Goal: Task Accomplishment & Management: Use online tool/utility

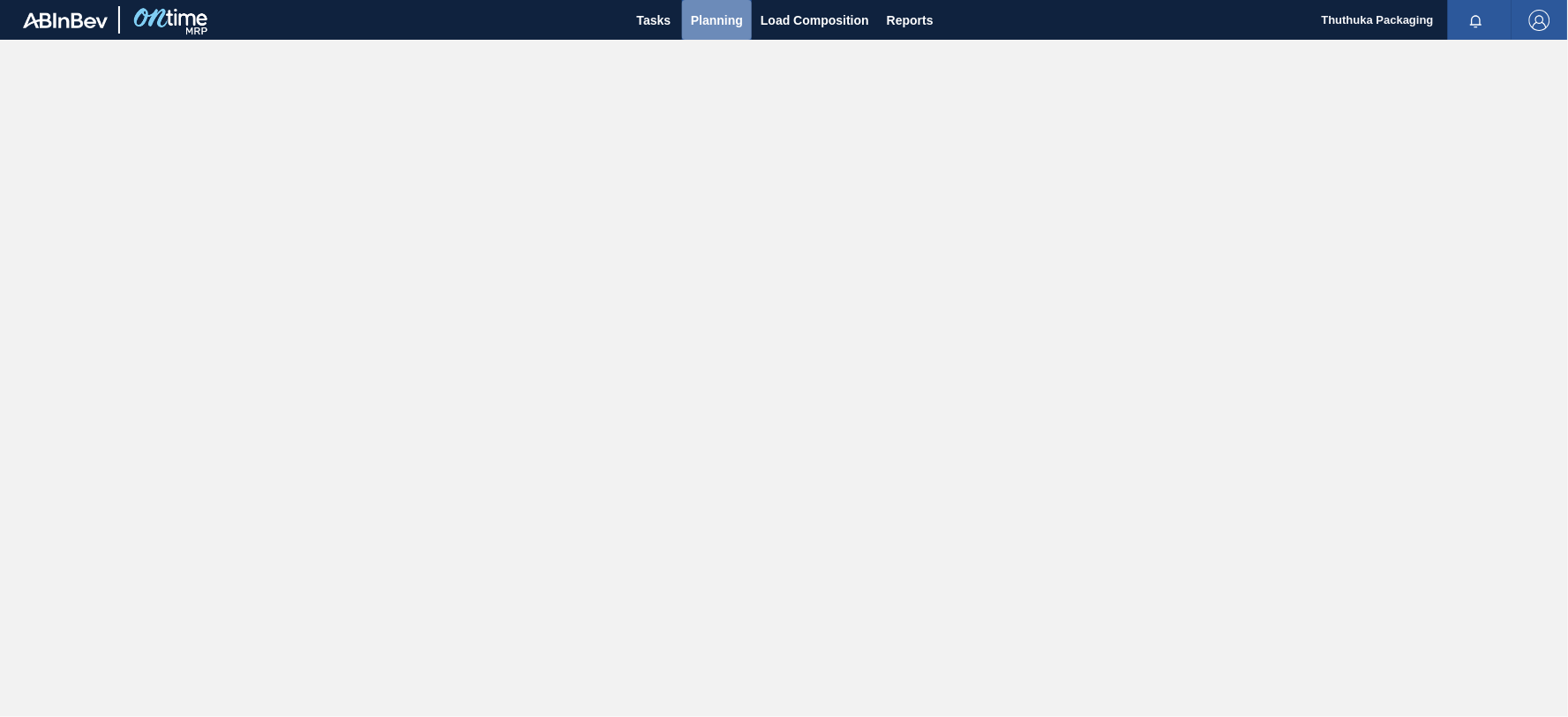
click at [731, 23] on span "Planning" at bounding box center [717, 20] width 52 height 21
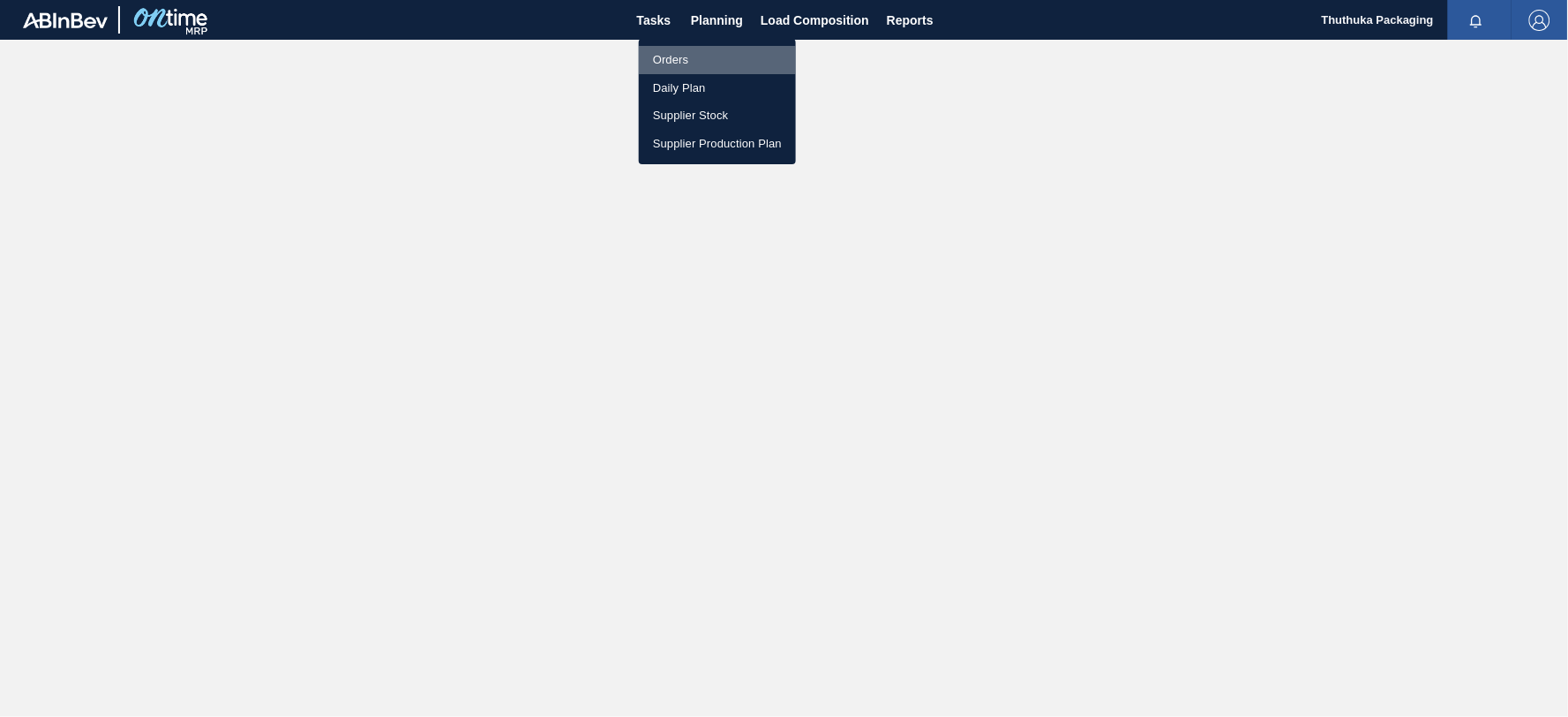
click at [668, 60] on li "Orders" at bounding box center [718, 61] width 157 height 28
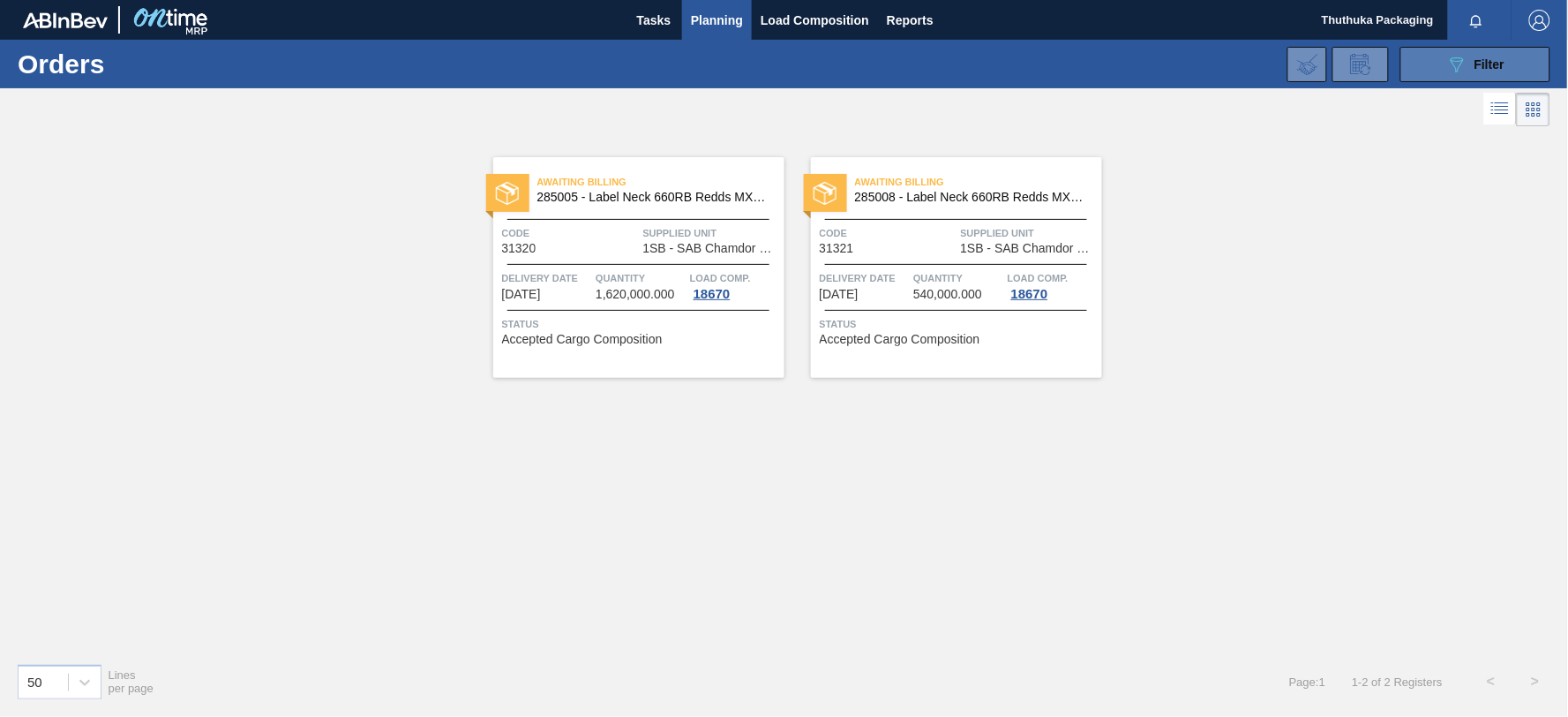
click at [1433, 60] on button "089F7B8B-B2A5-4AFE-B5C0-19BA573D28AC Filter" at bounding box center [1475, 63] width 150 height 35
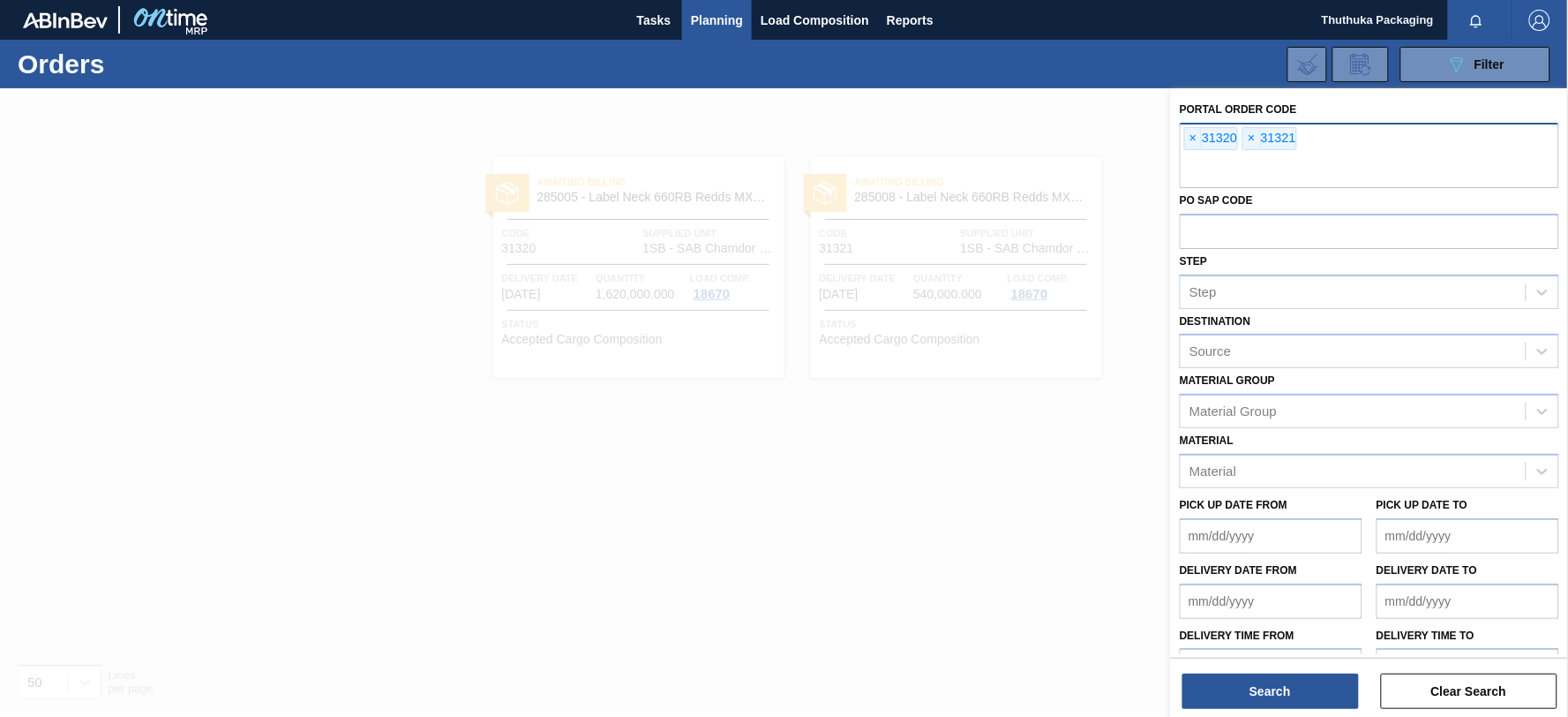
click at [1304, 135] on div "× 31320 × 31321" at bounding box center [1368, 155] width 379 height 65
type input "31327"
click at [1274, 691] on button "Search" at bounding box center [1270, 691] width 177 height 35
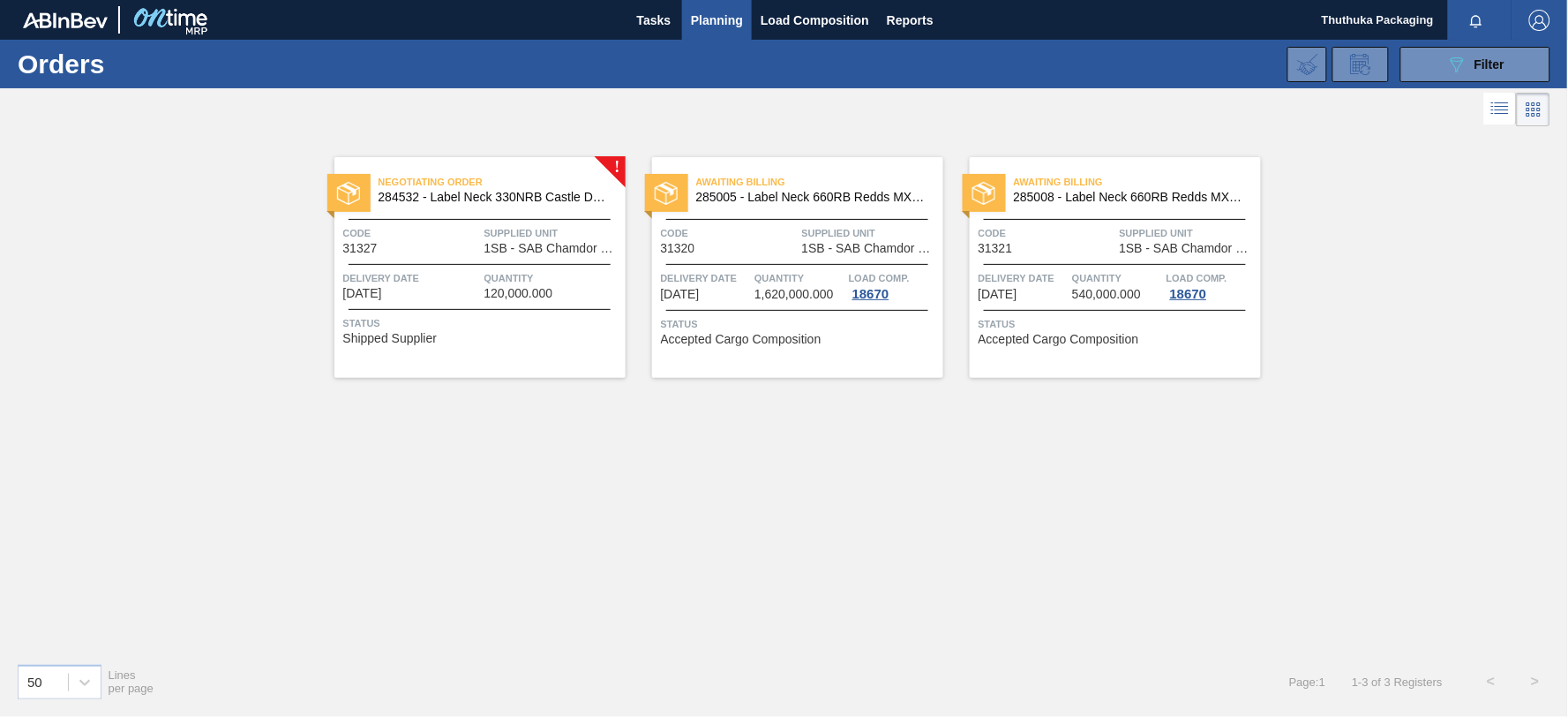
click at [514, 196] on span "284532 - Label Neck 330NRB Castle DBLM 23" at bounding box center [495, 198] width 233 height 13
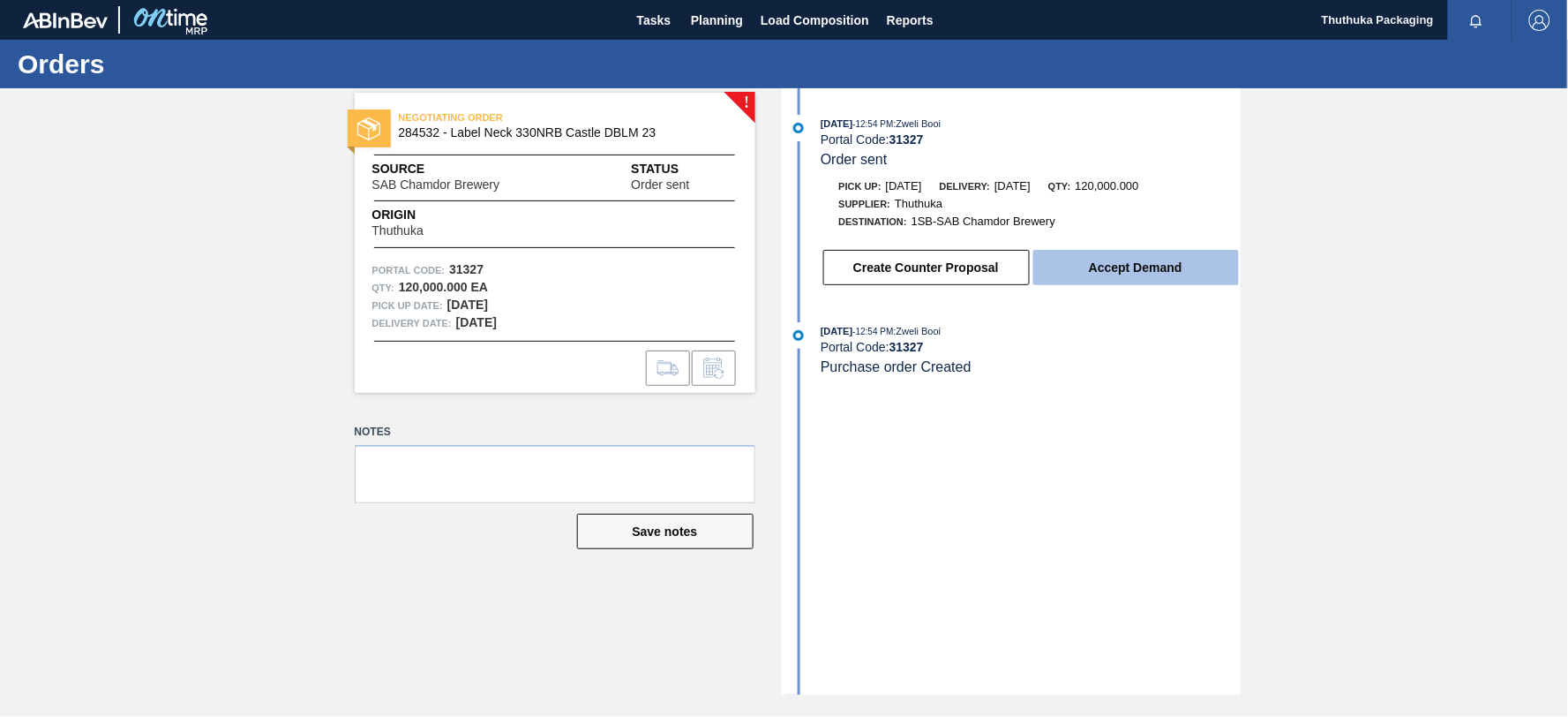
click at [1097, 268] on button "Accept Demand" at bounding box center [1136, 267] width 205 height 35
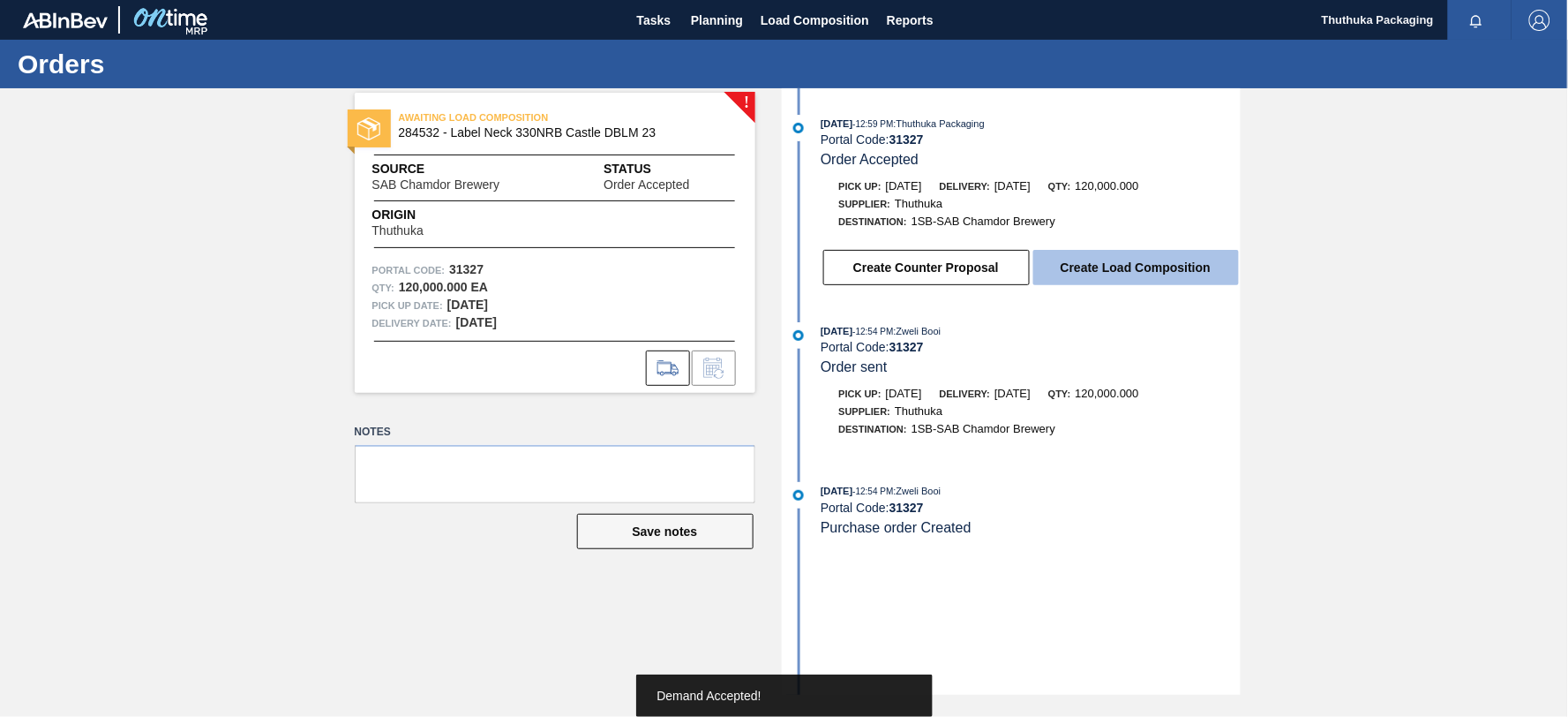
click at [1098, 266] on button "Create Load Composition" at bounding box center [1136, 267] width 205 height 35
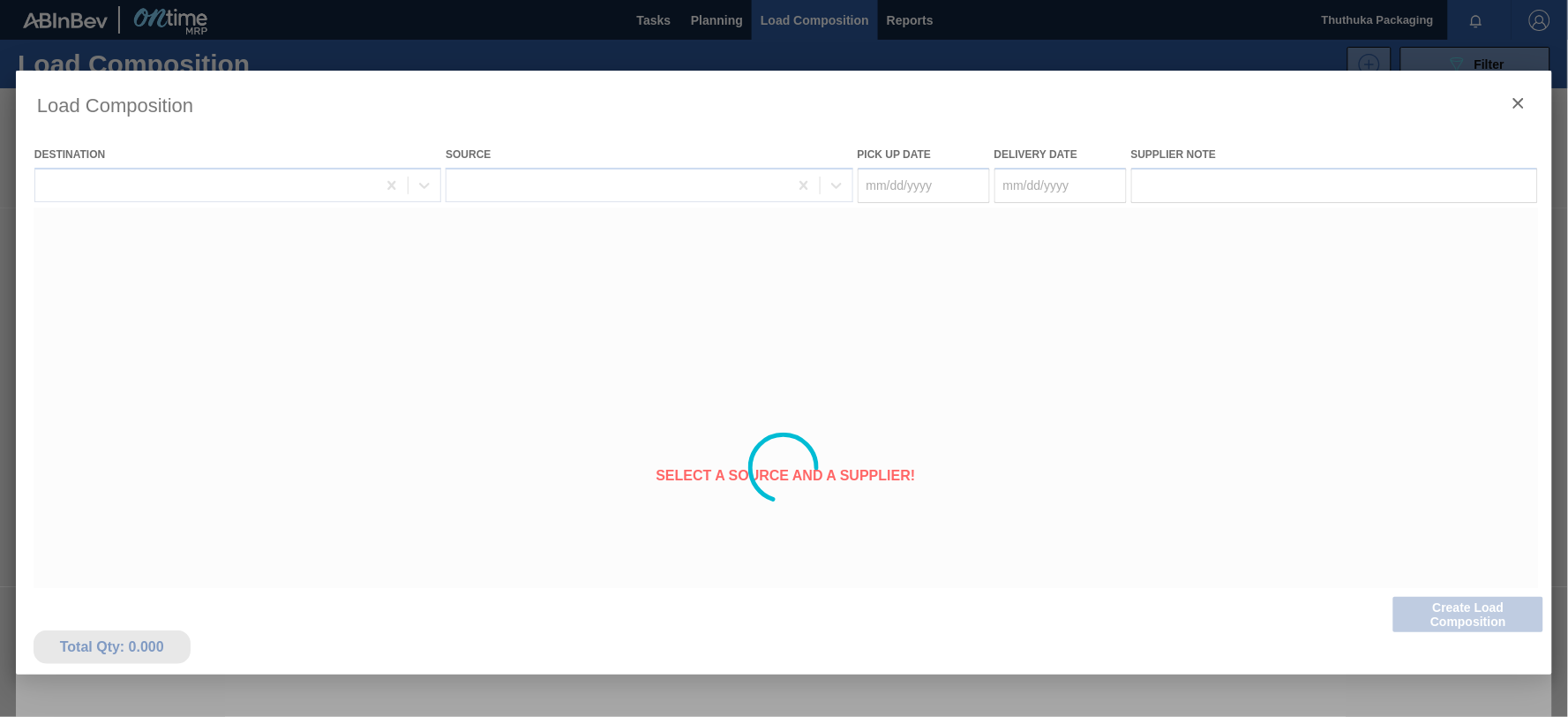
type Date "[DATE]"
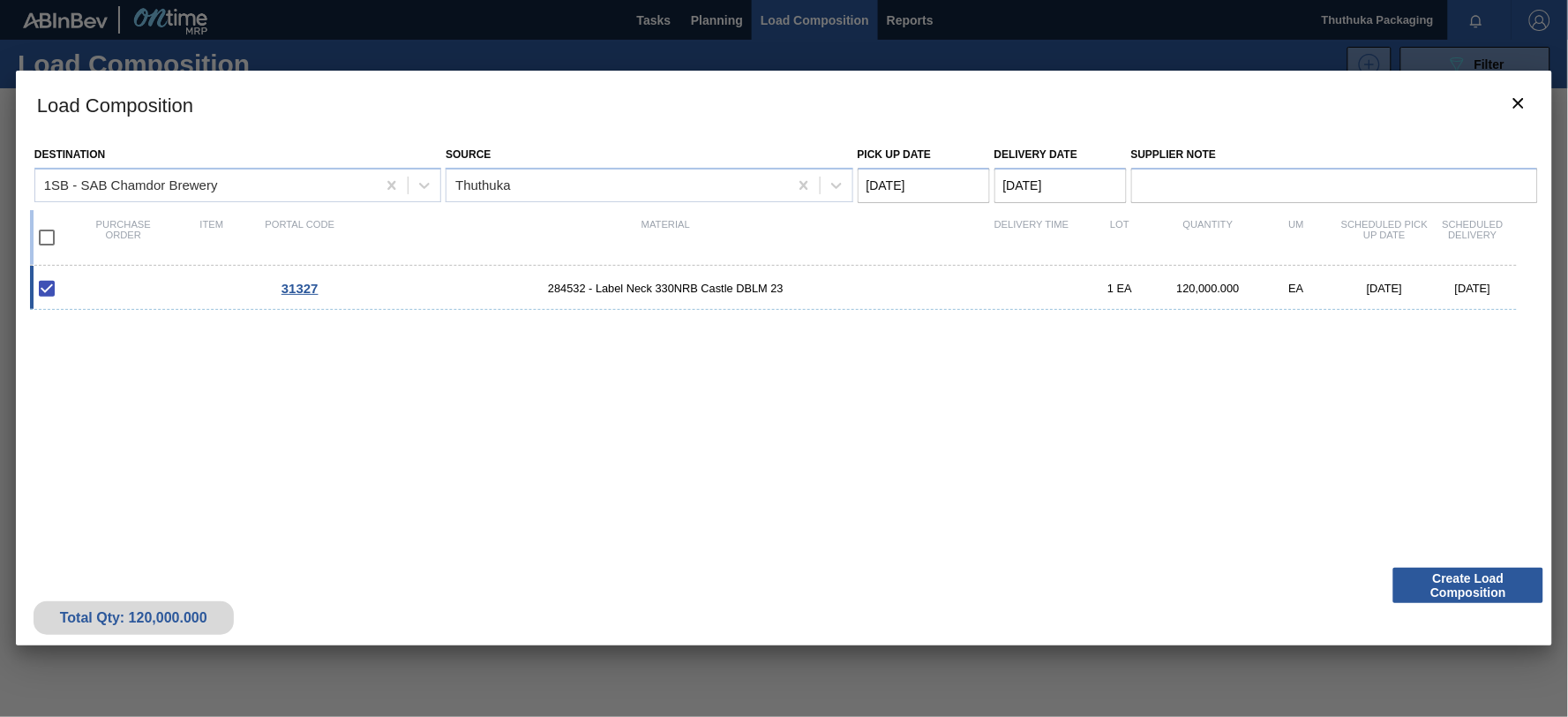
scroll to position [127, 0]
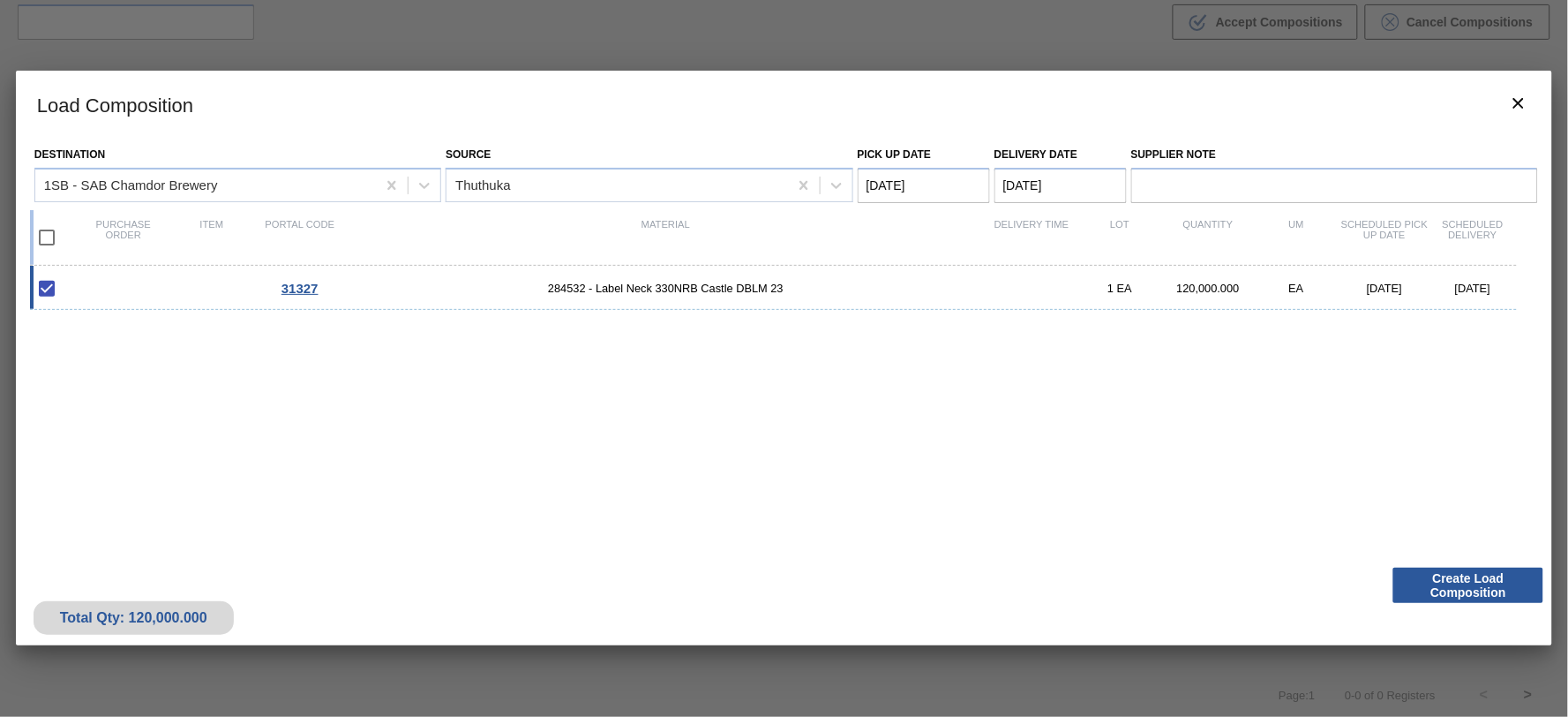
click at [42, 234] on input "checkbox" at bounding box center [46, 236] width 37 height 37
checkbox input "true"
click at [1459, 591] on button "Create Load Composition" at bounding box center [1468, 585] width 150 height 35
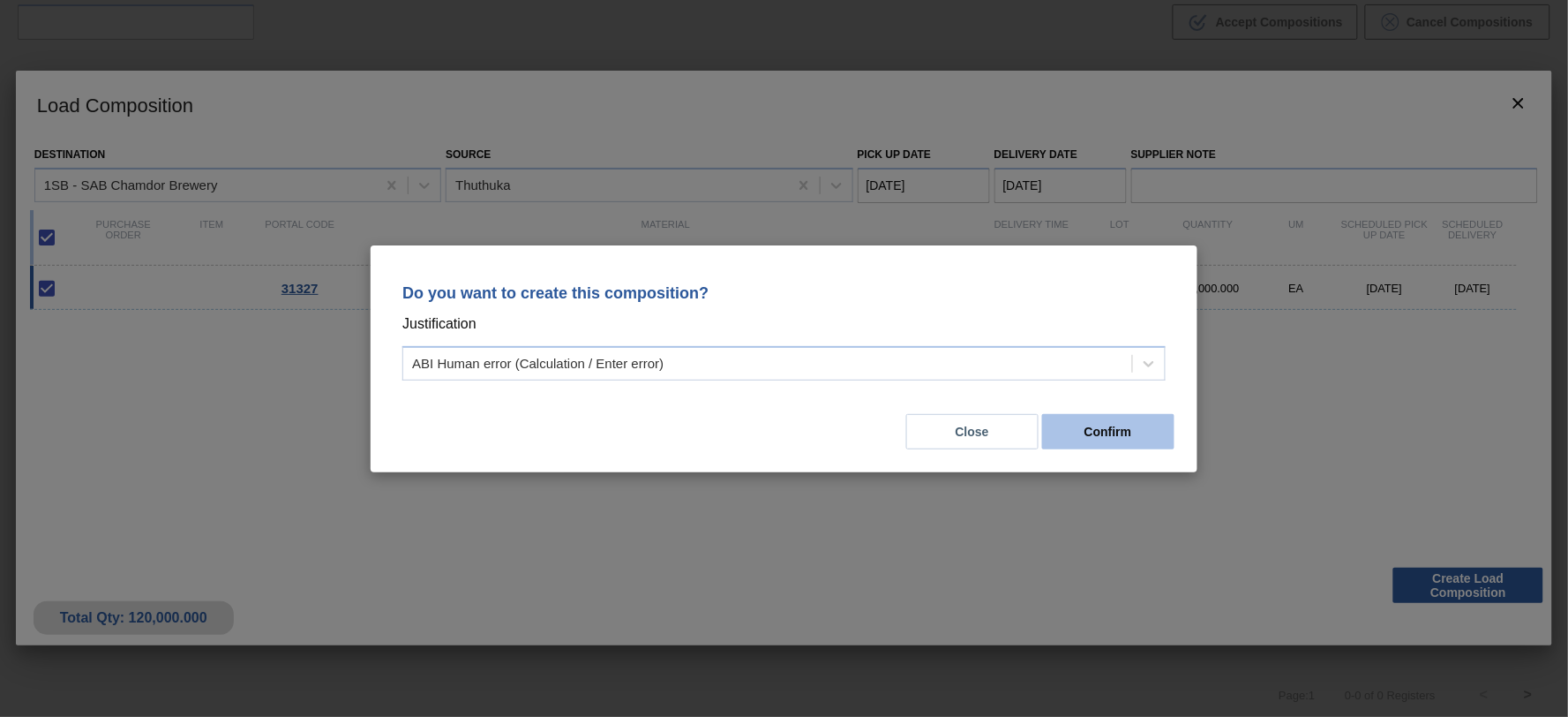
click at [1133, 432] on button "Confirm" at bounding box center [1108, 431] width 132 height 35
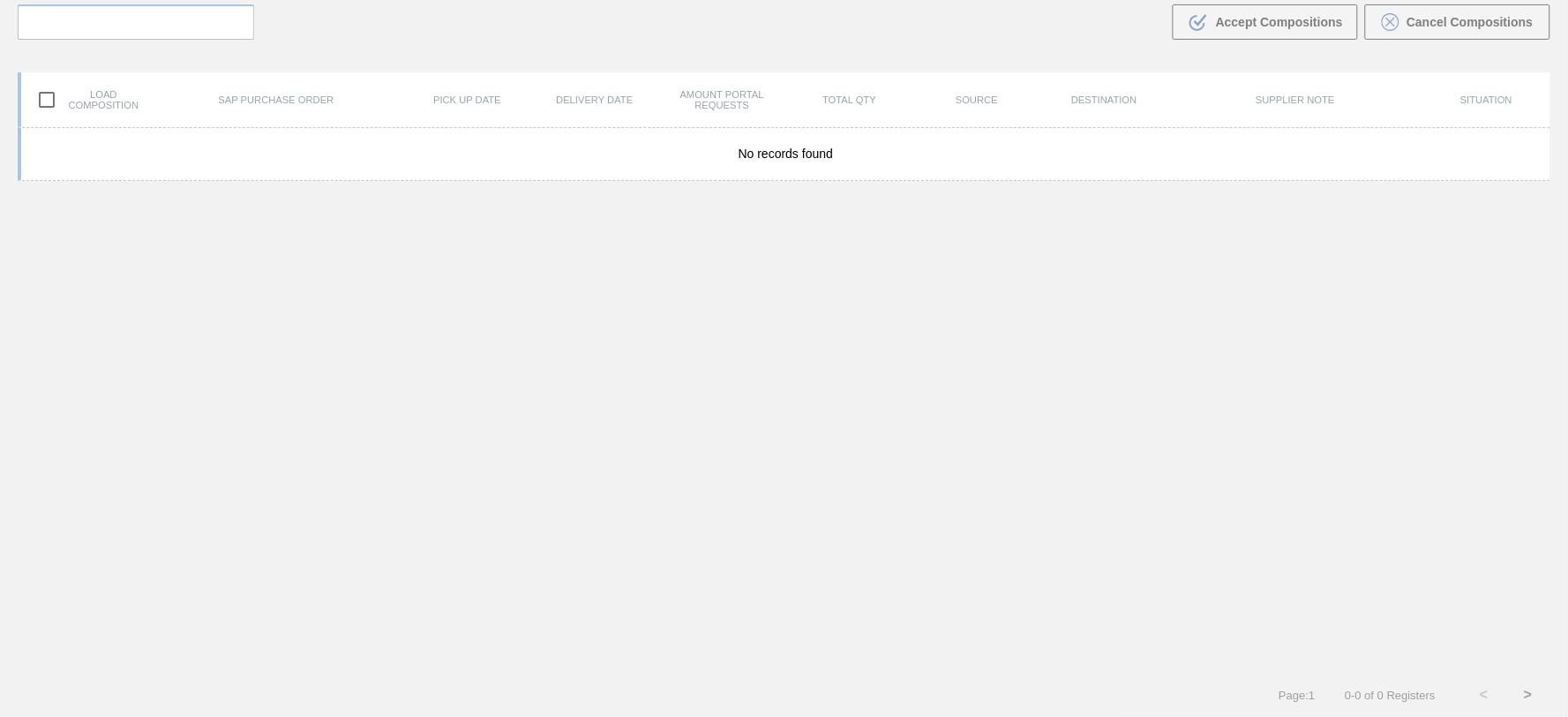
scroll to position [0, 0]
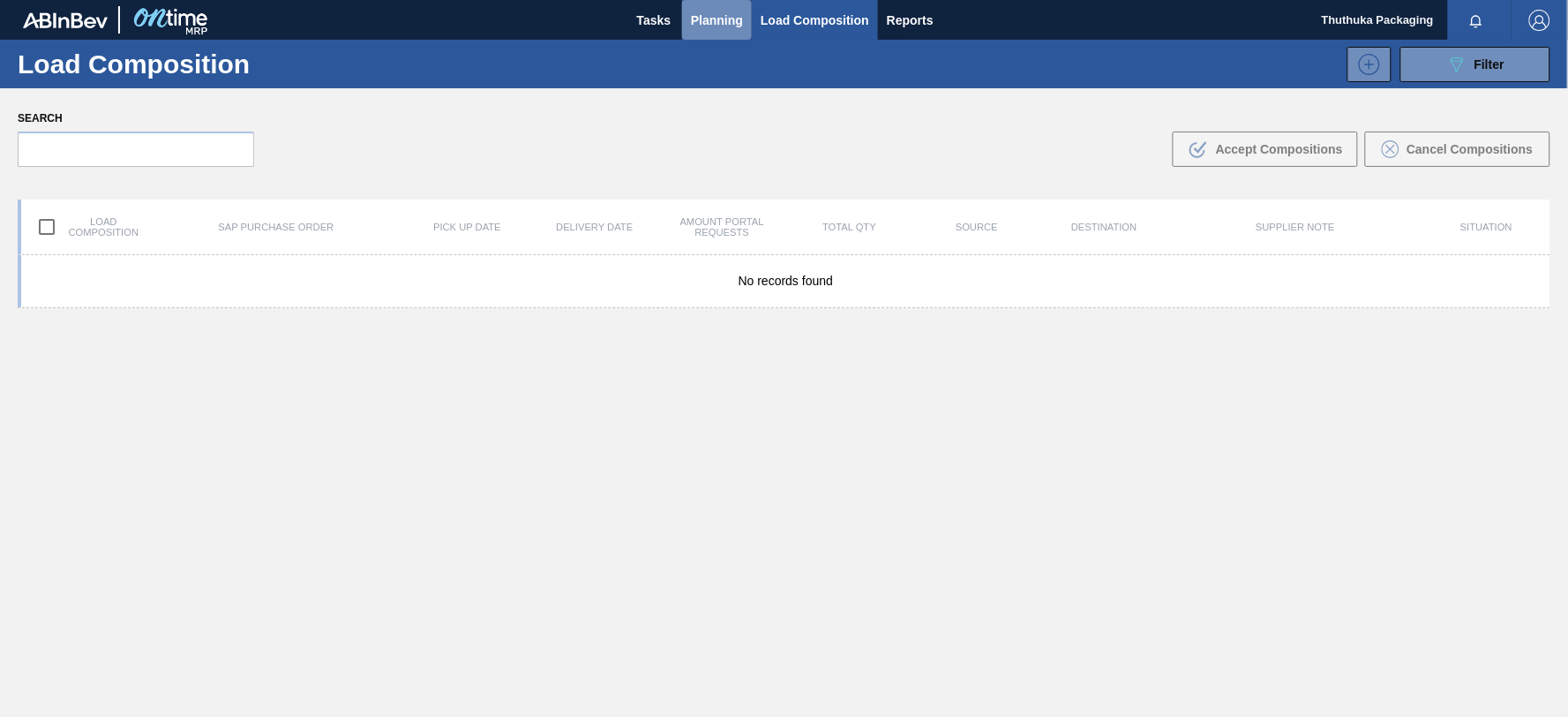
click at [715, 16] on span "Planning" at bounding box center [717, 20] width 52 height 21
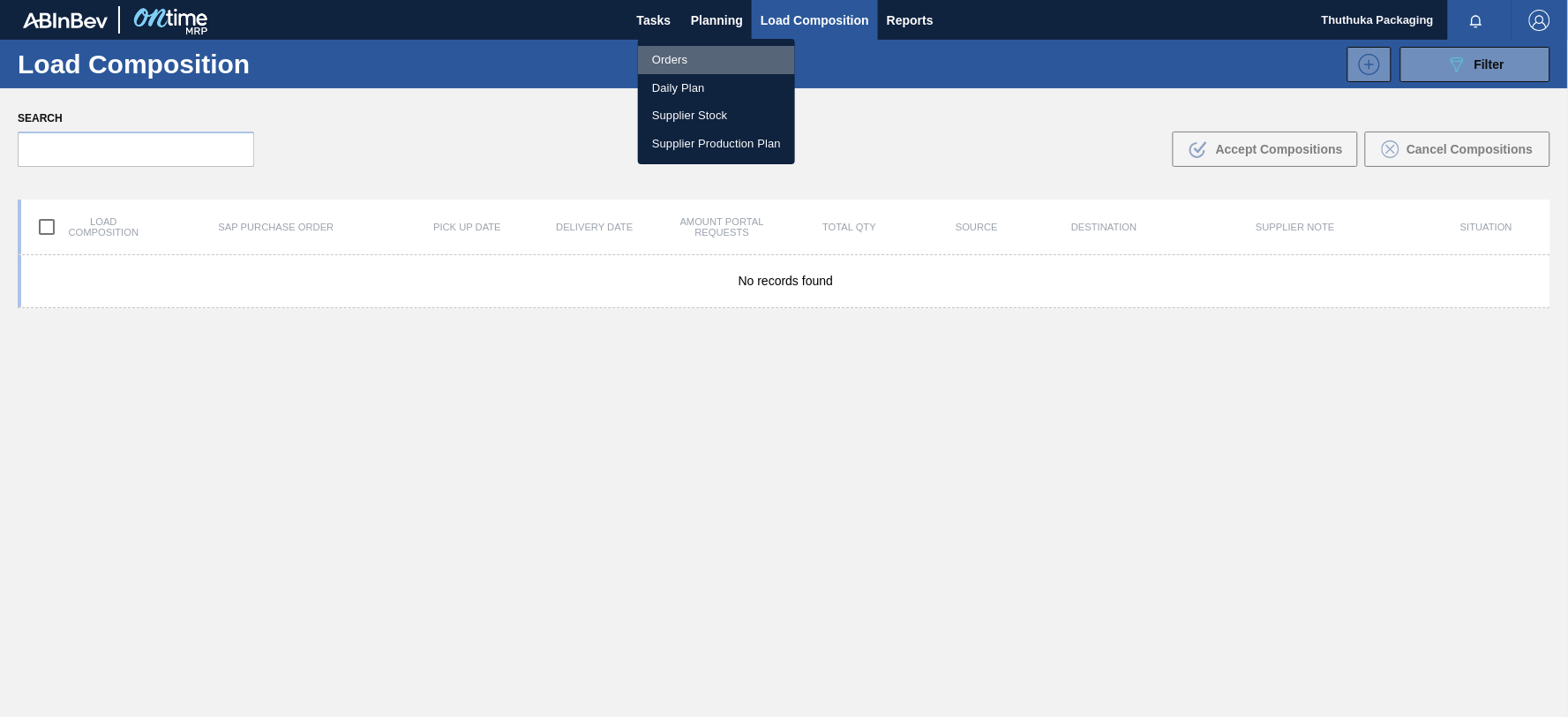
click at [683, 57] on li "Orders" at bounding box center [717, 61] width 157 height 28
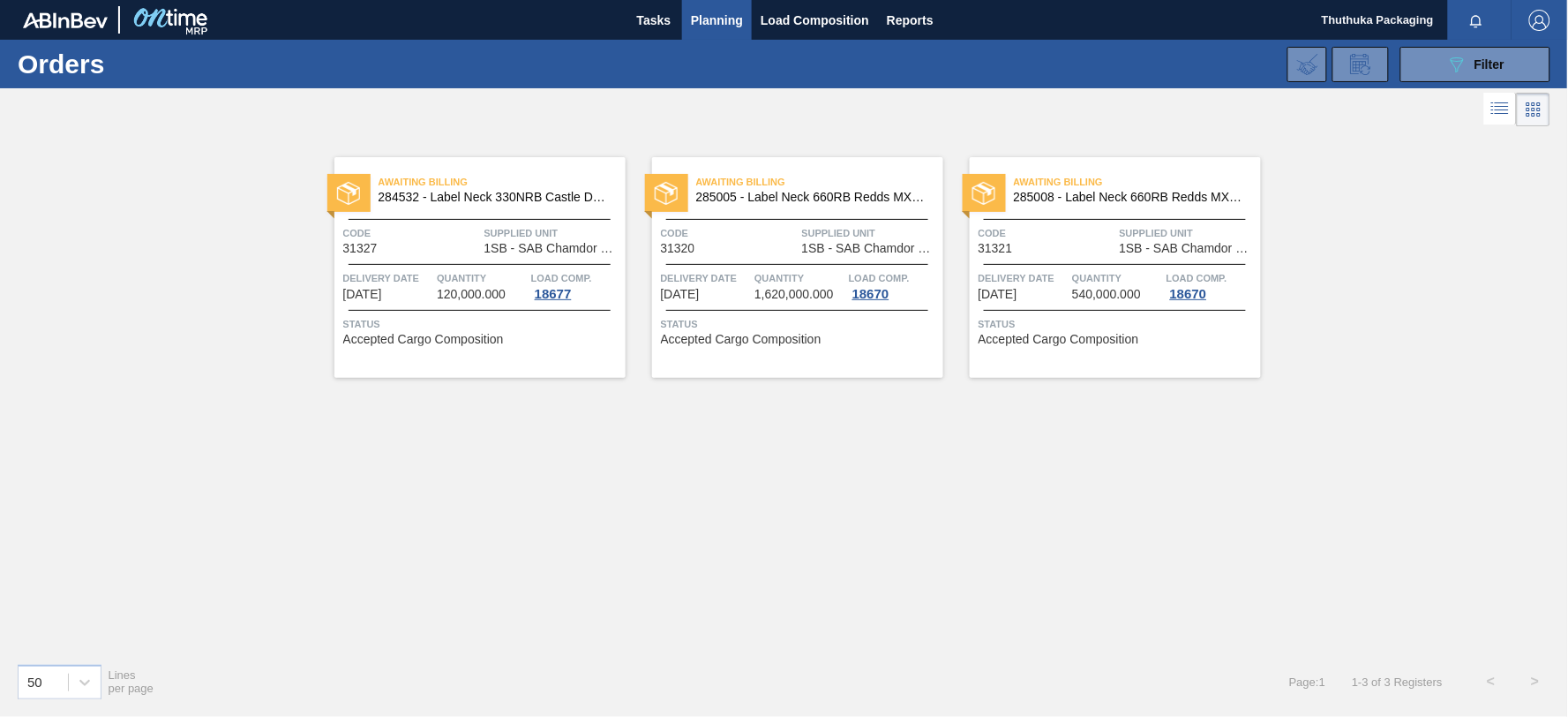
click at [542, 194] on span "284532 - Label Neck 330NRB Castle DBLM 23" at bounding box center [495, 198] width 233 height 13
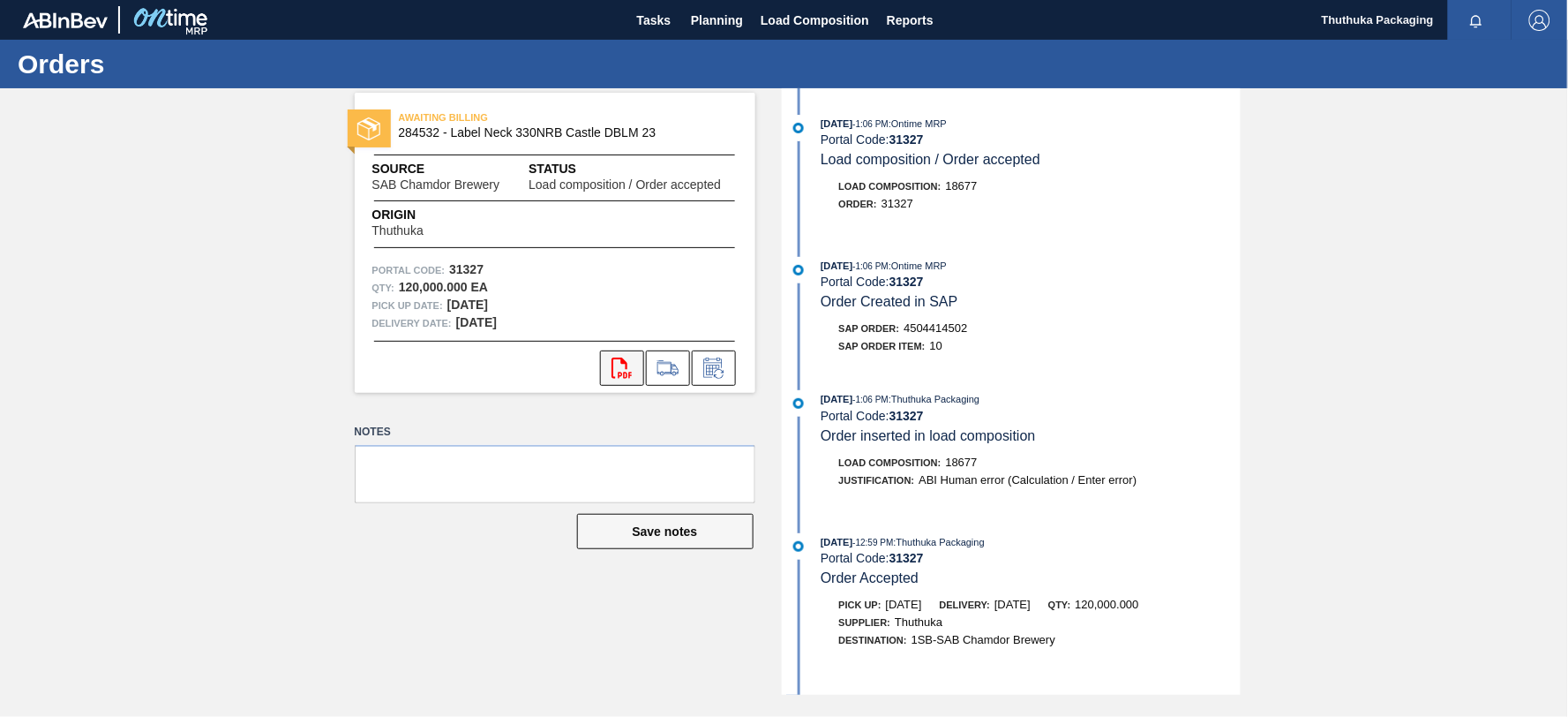
click at [622, 368] on icon "svg{fill:#ff0000}" at bounding box center [622, 368] width 21 height 21
click at [762, 21] on span "Load Composition" at bounding box center [814, 20] width 109 height 21
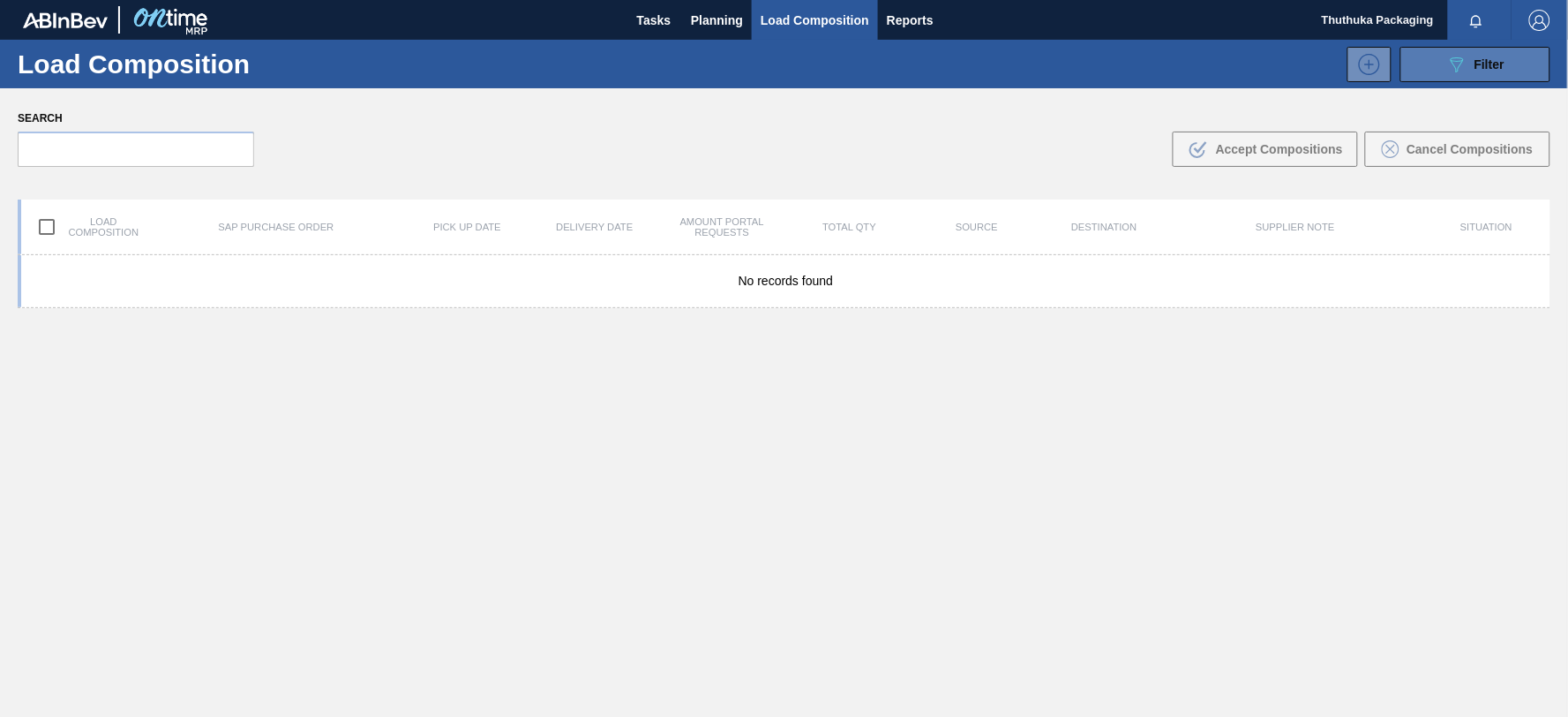
click at [1458, 65] on icon "089F7B8B-B2A5-4AFE-B5C0-19BA573D28AC" at bounding box center [1456, 64] width 21 height 21
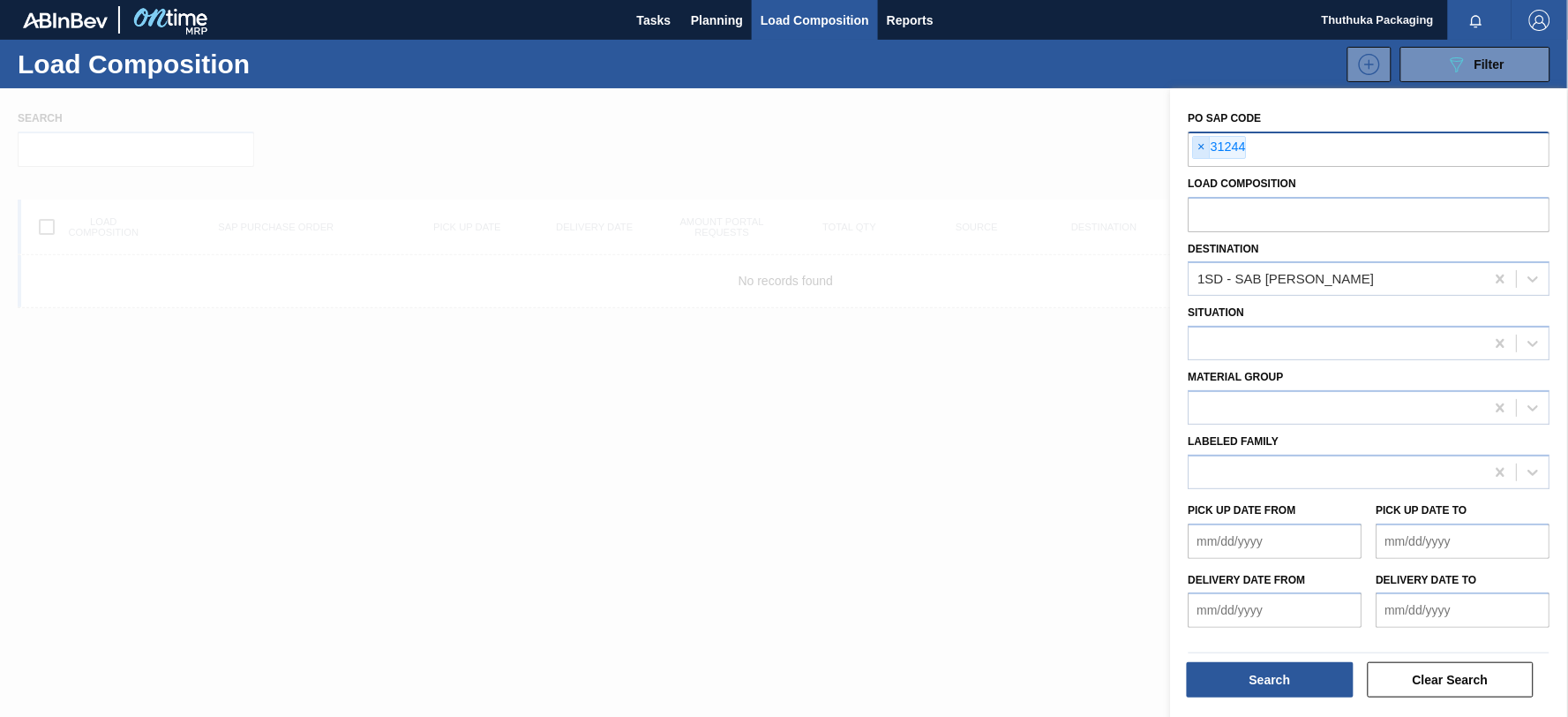
click at [1205, 144] on span "×" at bounding box center [1202, 148] width 17 height 21
click at [1500, 276] on icon at bounding box center [1500, 278] width 8 height 9
click at [1534, 276] on icon at bounding box center [1533, 279] width 18 height 18
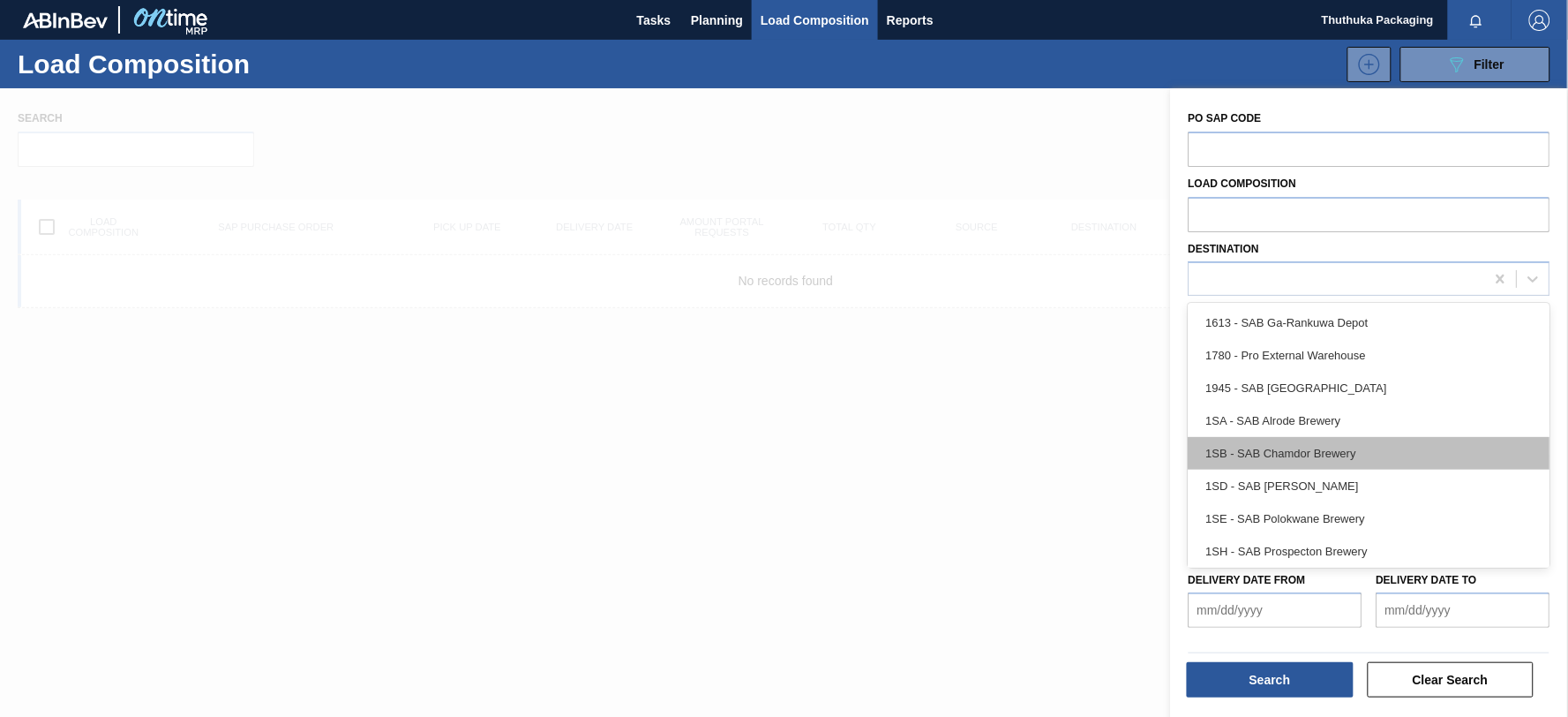
click at [1349, 451] on div "1SB - SAB Chamdor Brewery" at bounding box center [1369, 453] width 362 height 33
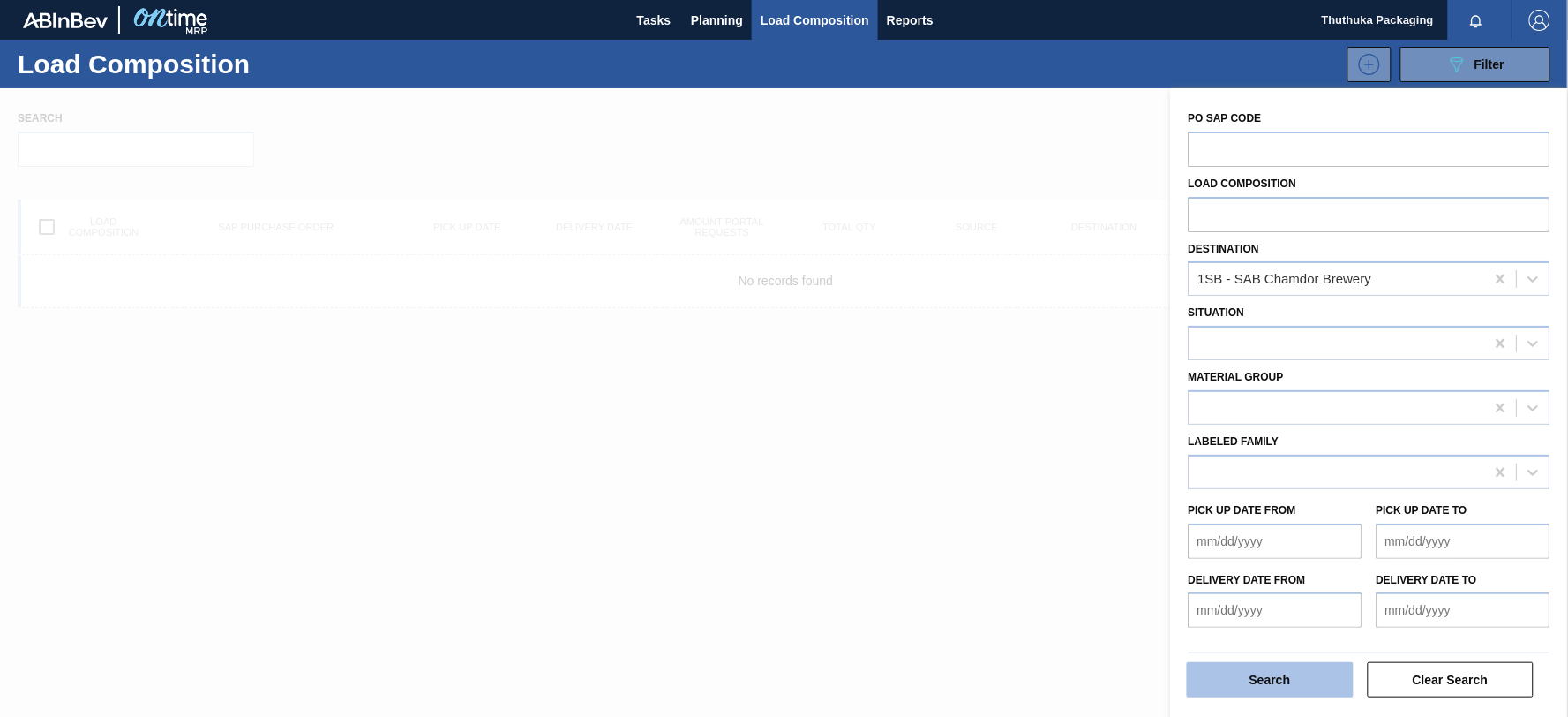
click at [1290, 680] on button "Search" at bounding box center [1270, 679] width 166 height 35
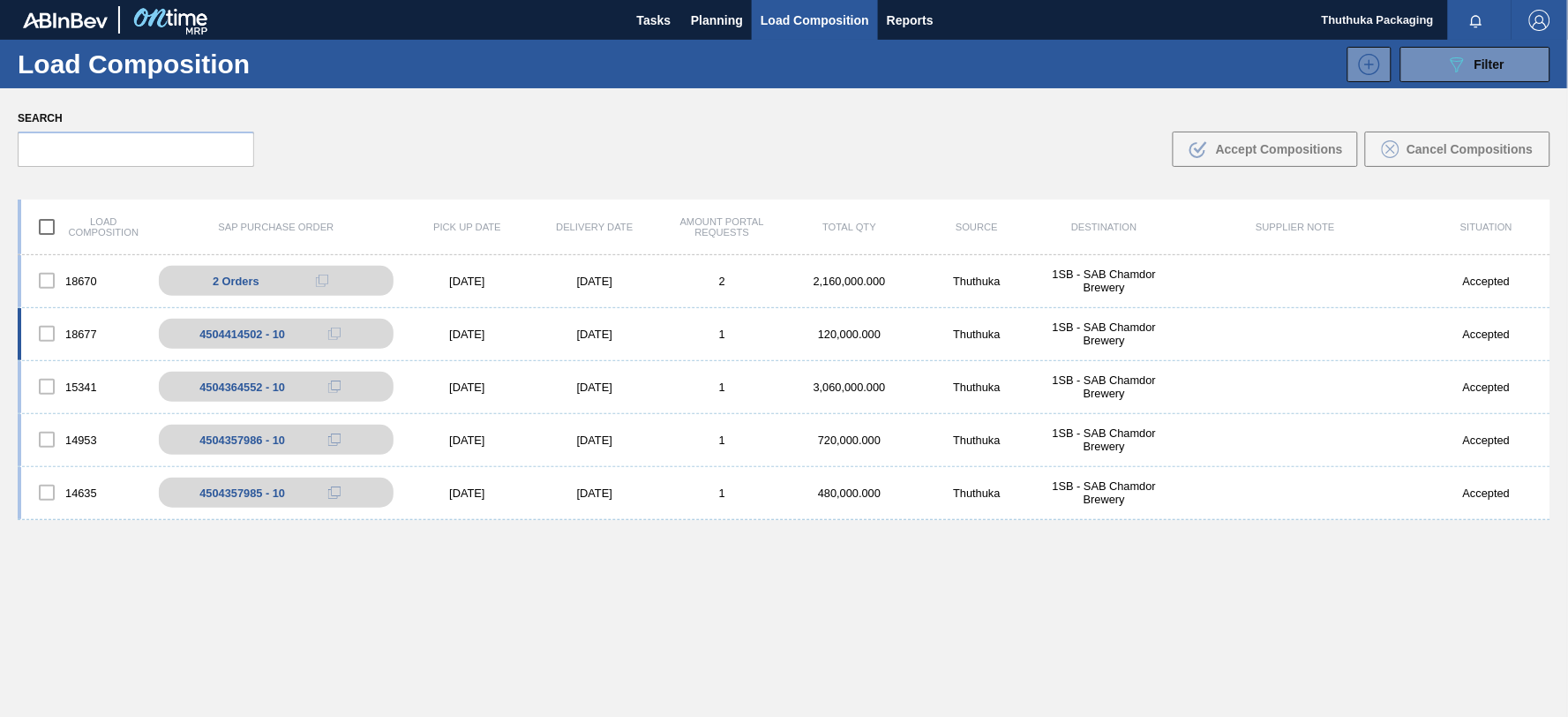
click at [851, 336] on div "120,000.000" at bounding box center [849, 334] width 127 height 13
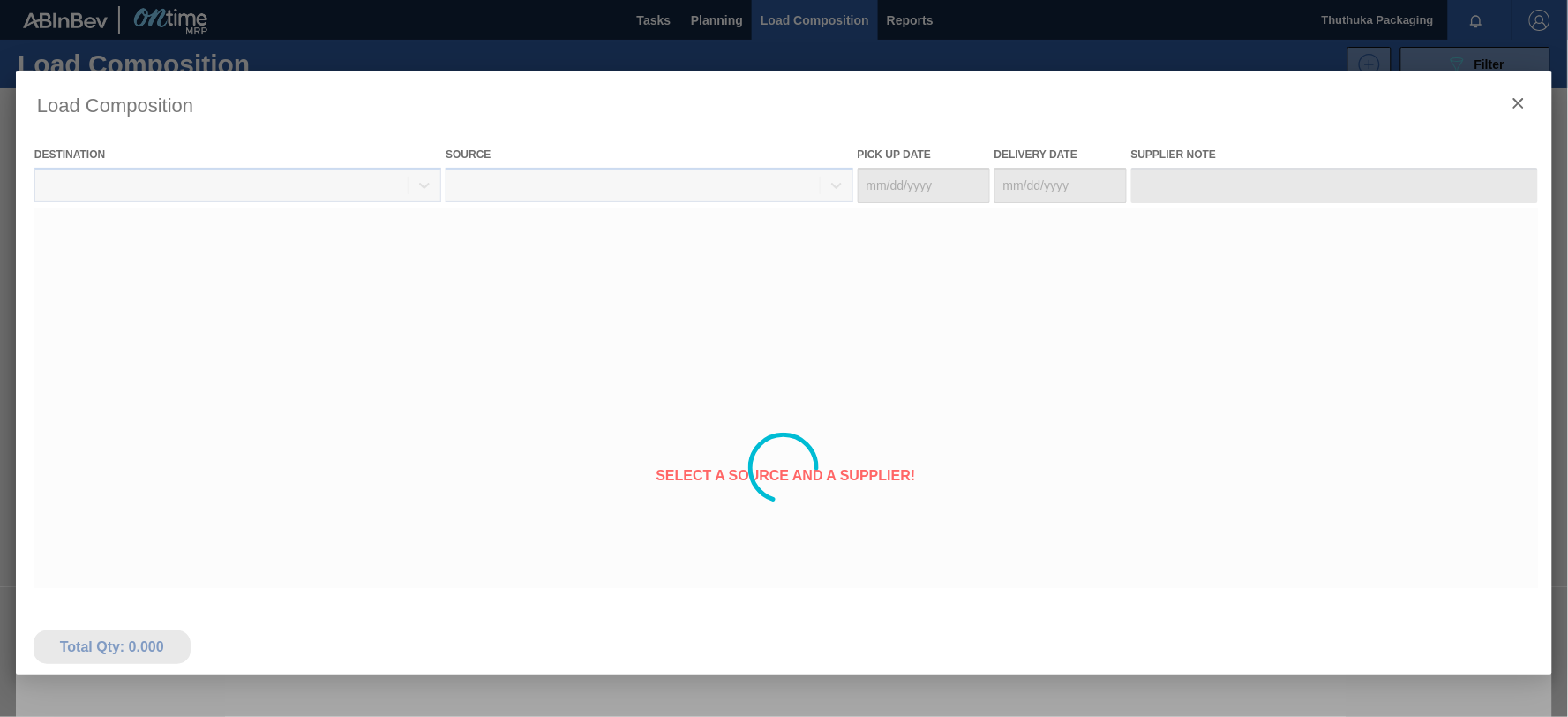
type Date "[DATE]"
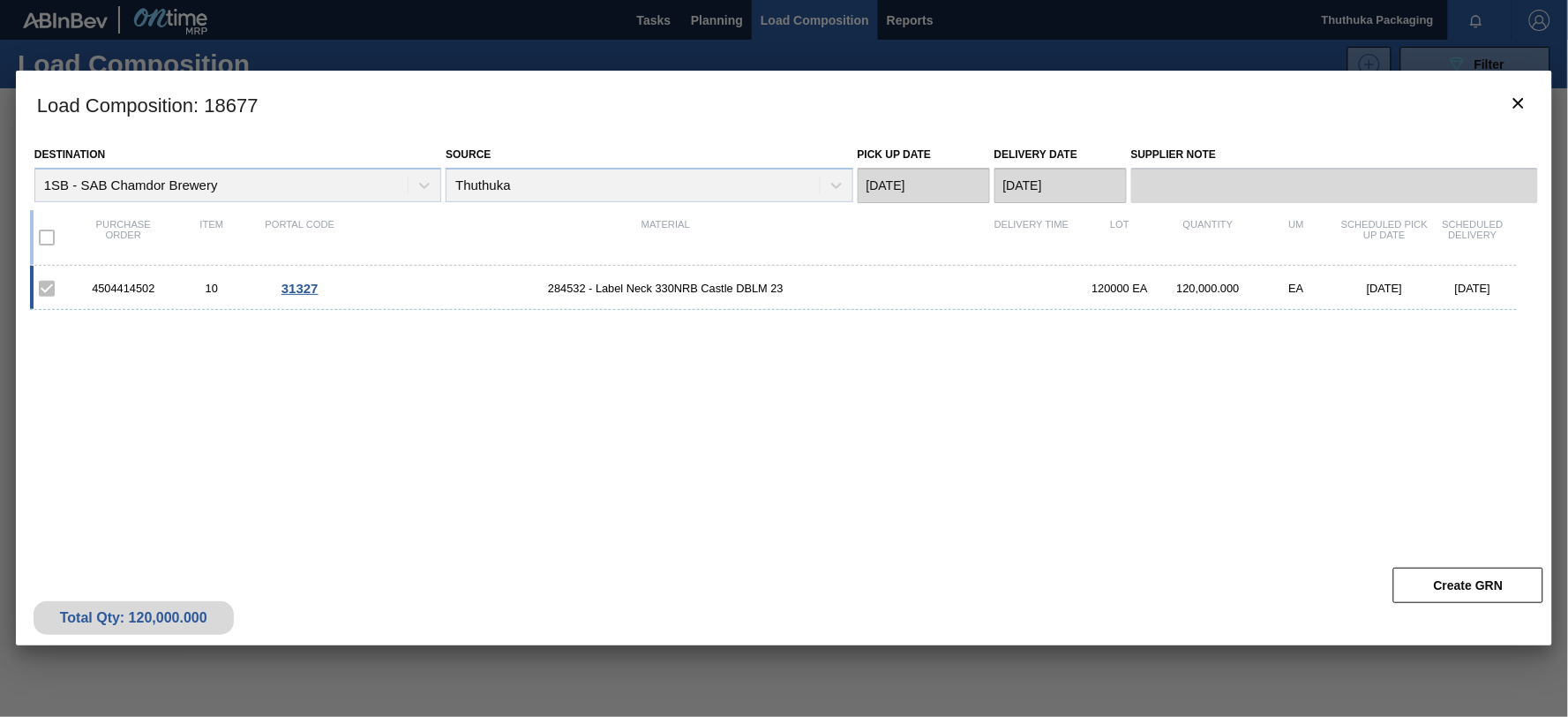
click at [137, 287] on div "4504414502" at bounding box center [123, 289] width 88 height 13
click at [562, 284] on span "284532 - Label Neck 330NRB Castle DBLM 23" at bounding box center [666, 289] width 643 height 13
click at [1514, 98] on icon "botão de ícone" at bounding box center [1518, 103] width 10 height 10
